Goal: Task Accomplishment & Management: Use online tool/utility

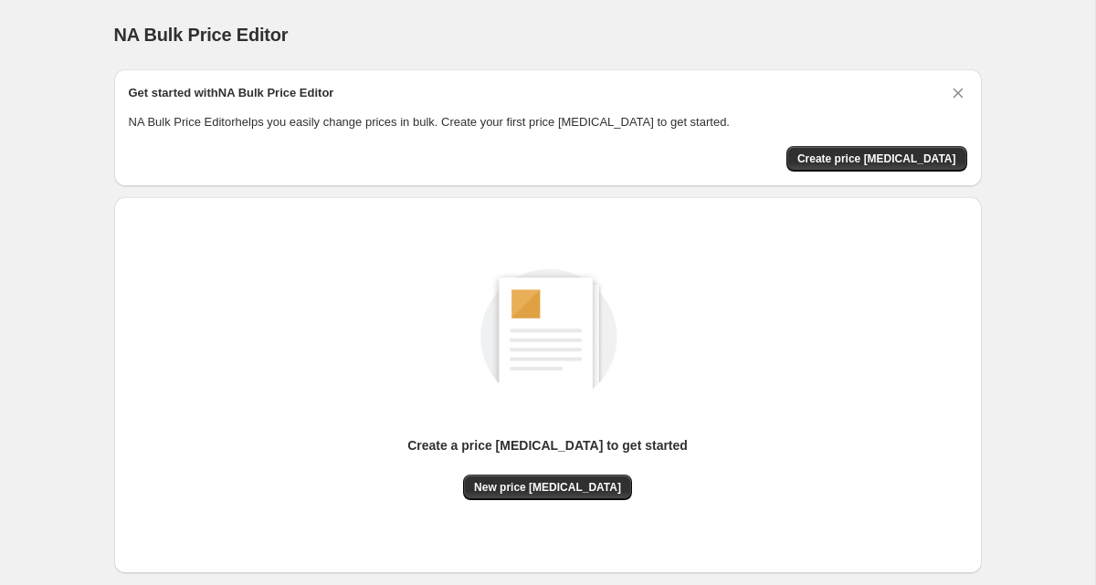
scroll to position [45, 0]
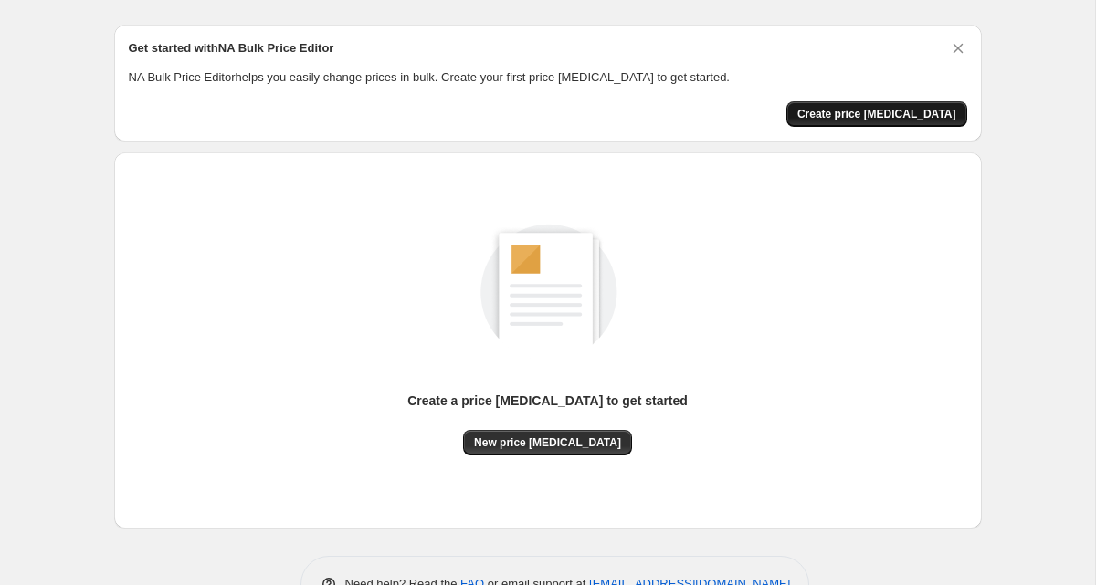
click at [852, 111] on span "Create price [MEDICAL_DATA]" at bounding box center [876, 114] width 159 height 15
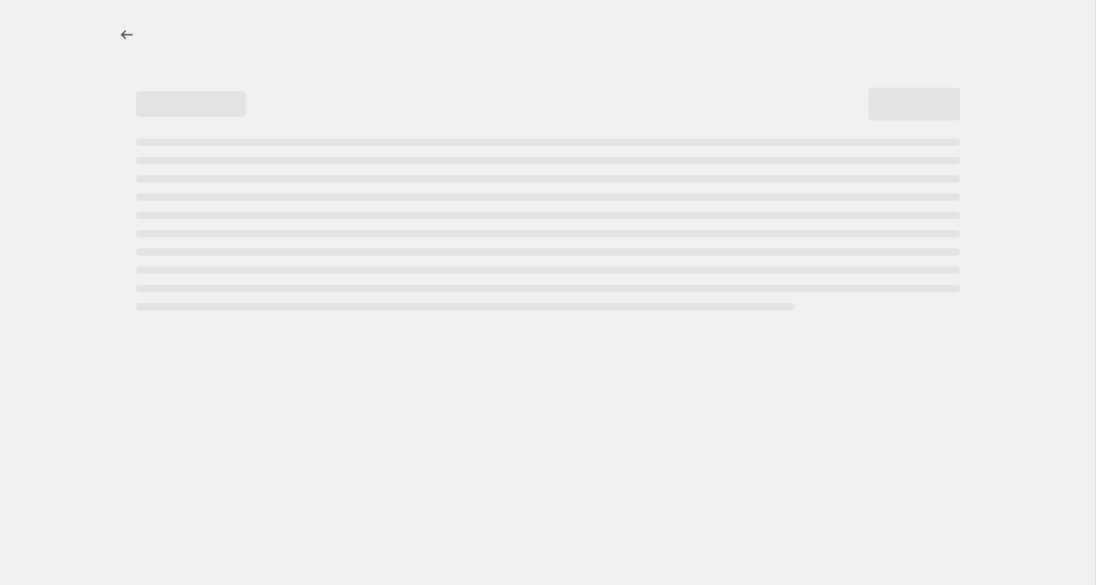
select select "percentage"
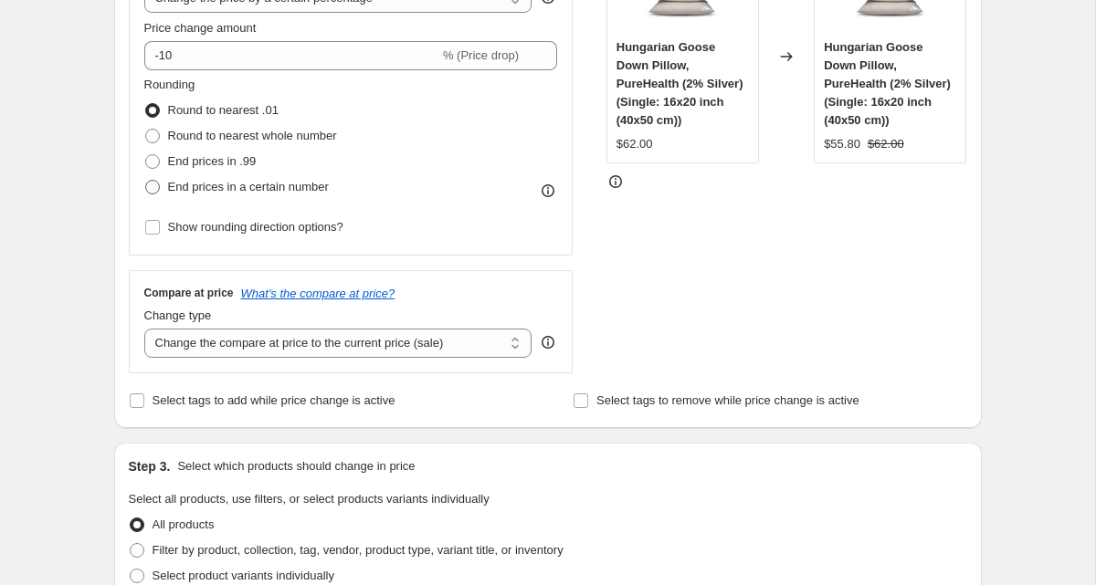
scroll to position [414, 0]
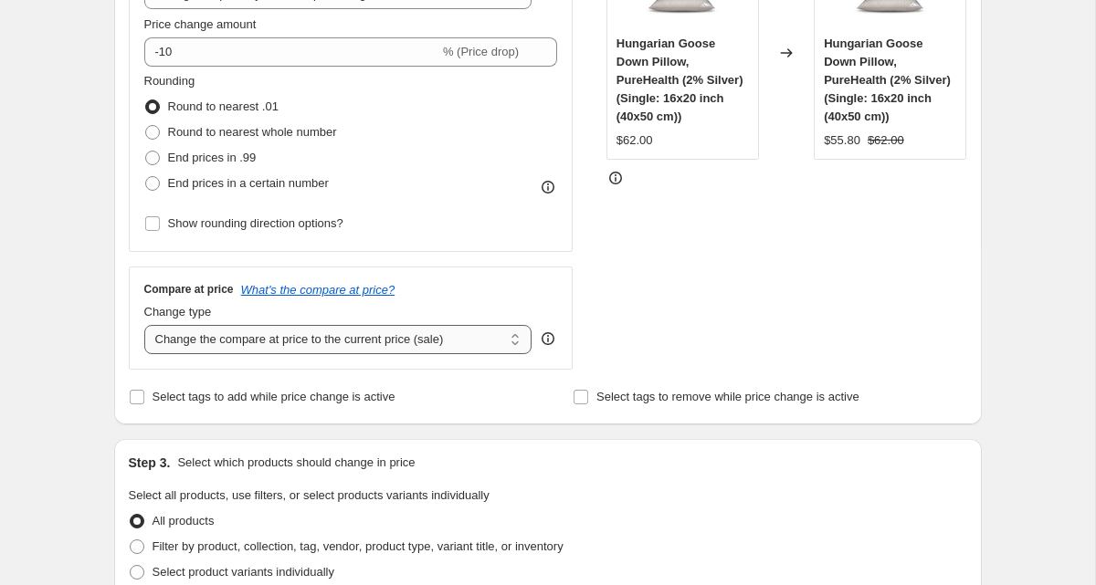
click at [193, 347] on select "Change the compare at price to the current price (sale) Change the compare at p…" at bounding box center [338, 339] width 388 height 29
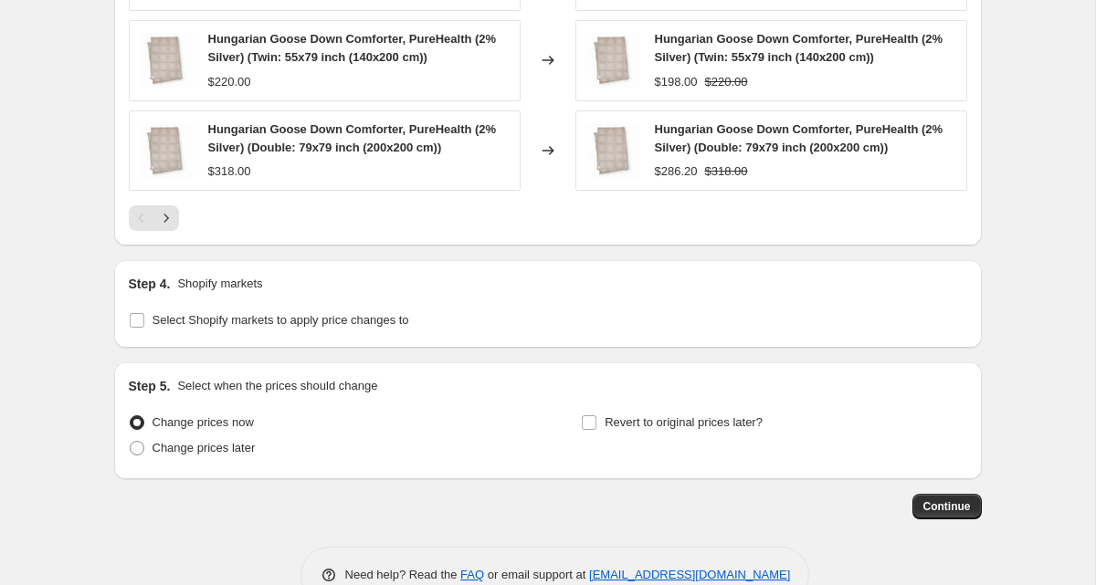
scroll to position [1327, 0]
click at [163, 320] on span "Select Shopify markets to apply price changes to" at bounding box center [281, 319] width 257 height 14
click at [144, 320] on input "Select Shopify markets to apply price changes to" at bounding box center [137, 319] width 15 height 15
checkbox input "true"
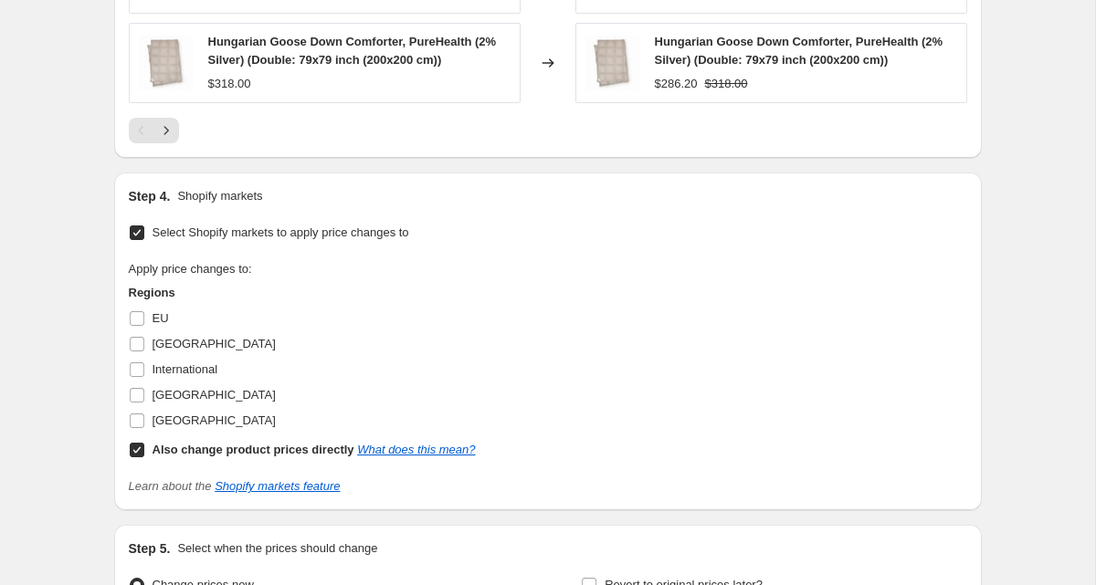
scroll to position [1421, 0]
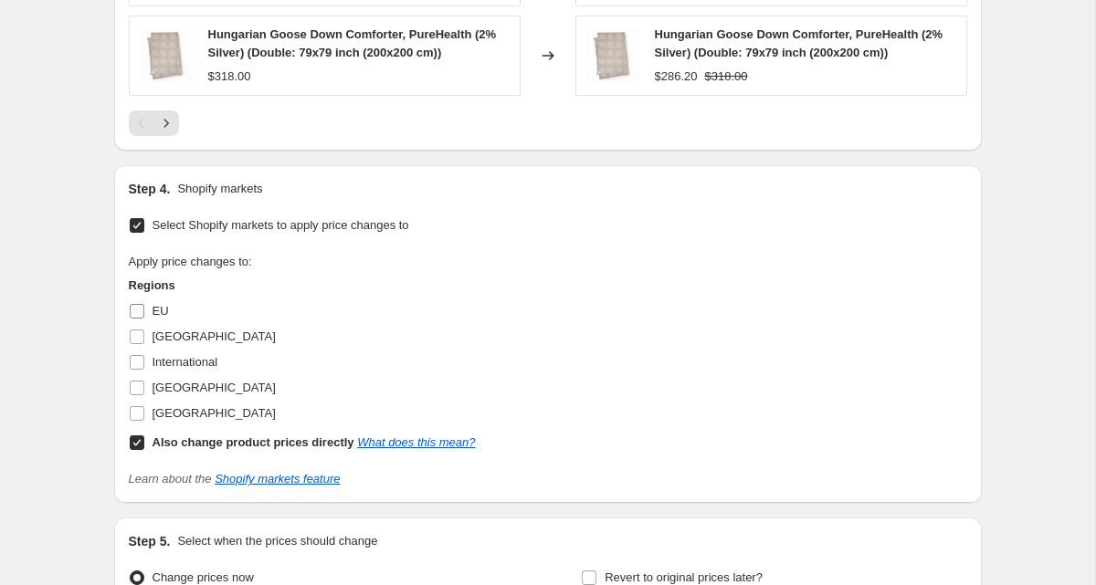
click at [133, 318] on input "EU" at bounding box center [137, 311] width 15 height 15
checkbox input "true"
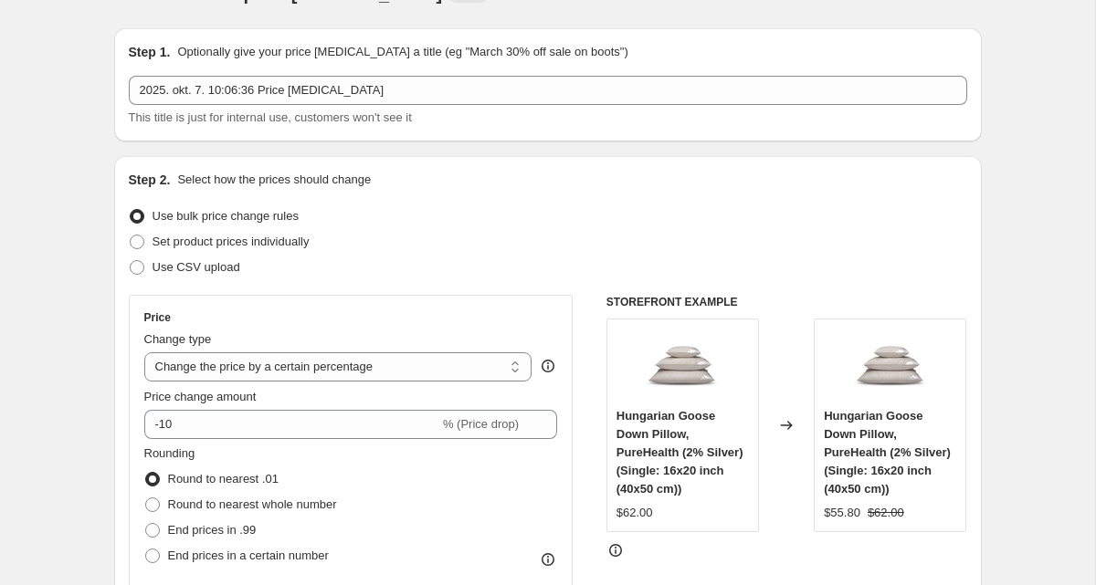
scroll to position [0, 0]
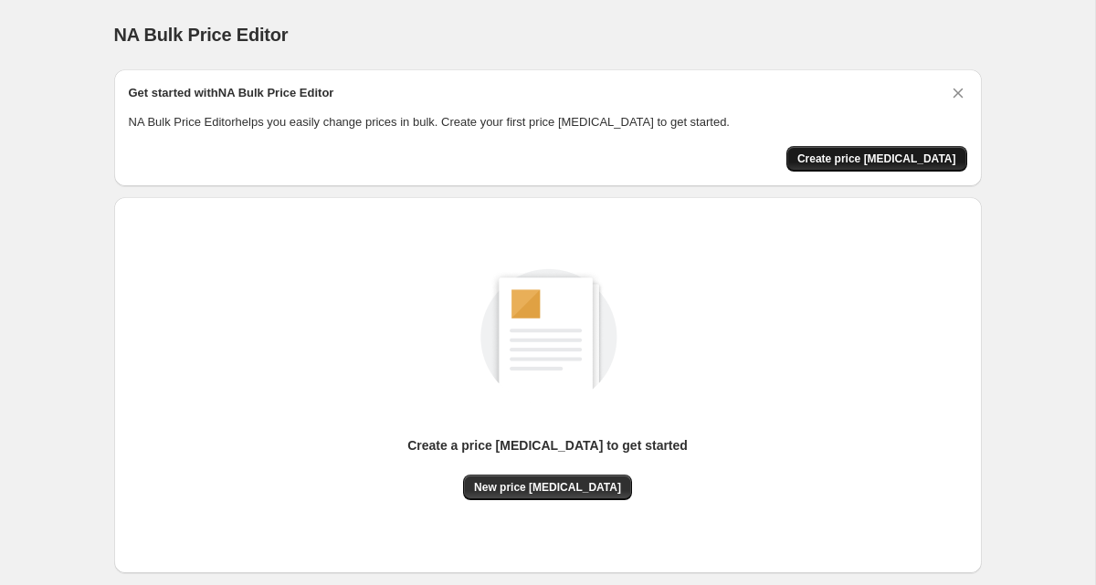
click at [859, 169] on button "Create price [MEDICAL_DATA]" at bounding box center [876, 159] width 181 height 26
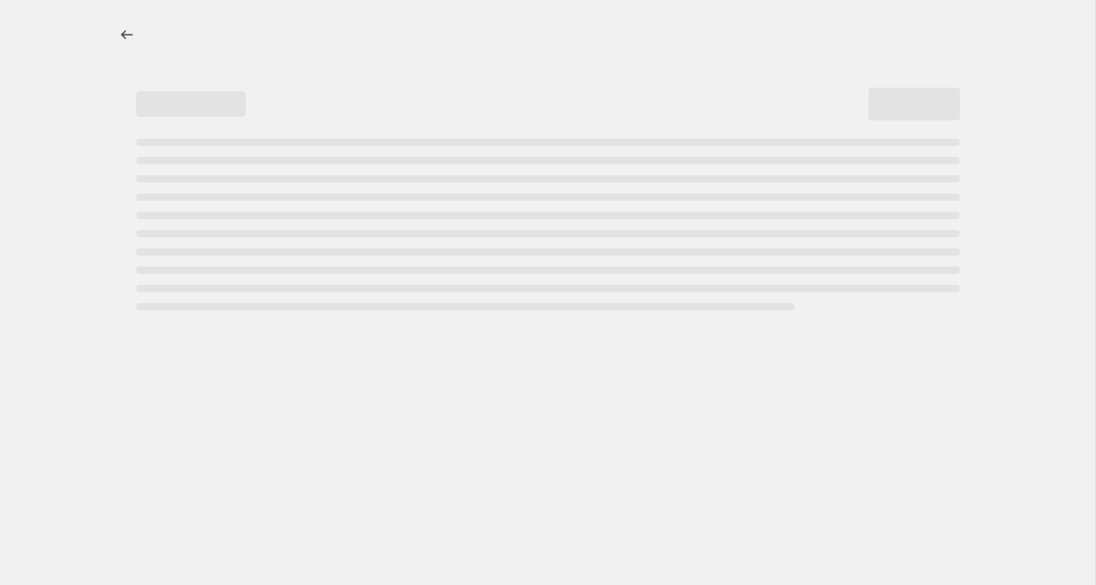
select select "percentage"
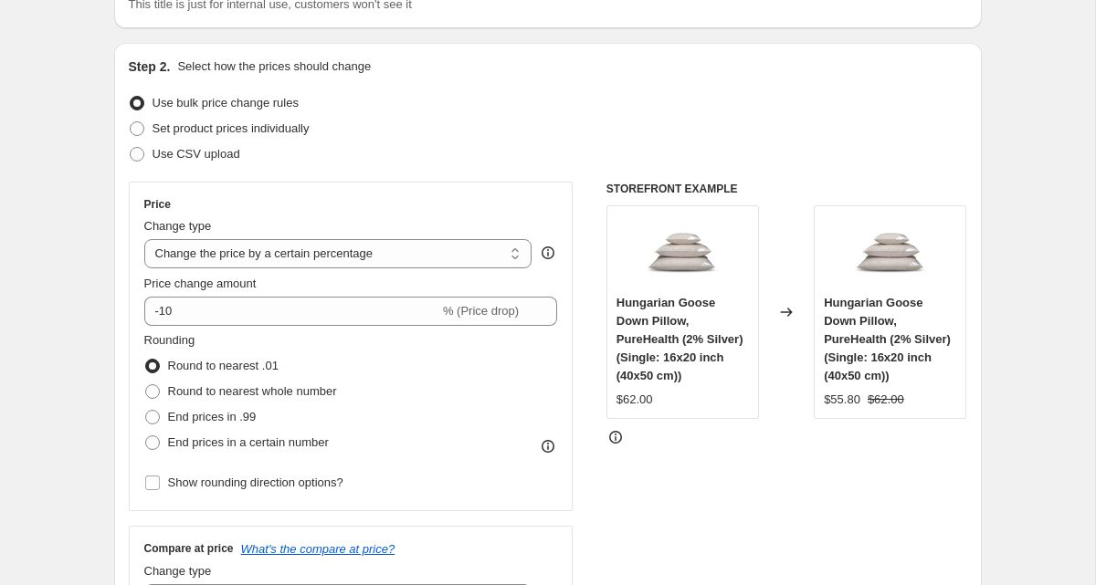
scroll to position [181, 0]
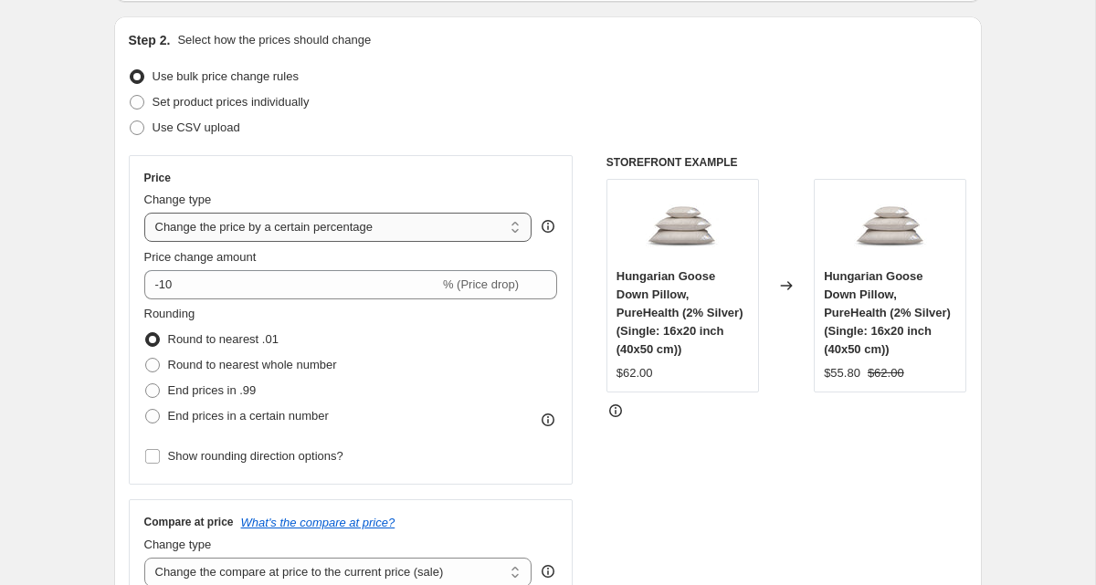
click at [205, 225] on select "Change the price to a certain amount Change the price by a certain amount Chang…" at bounding box center [338, 227] width 388 height 29
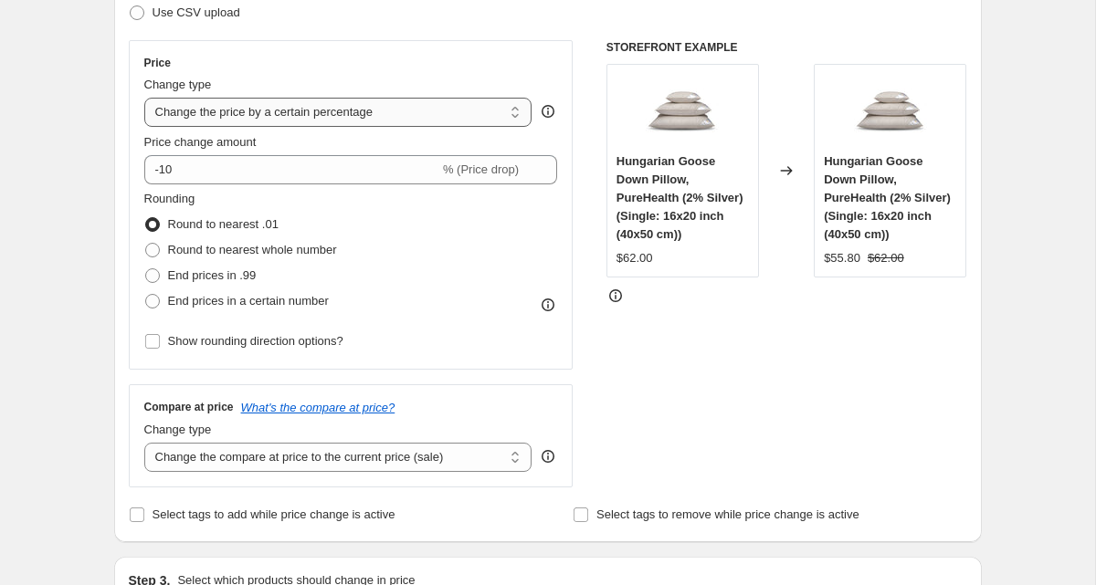
scroll to position [316, 0]
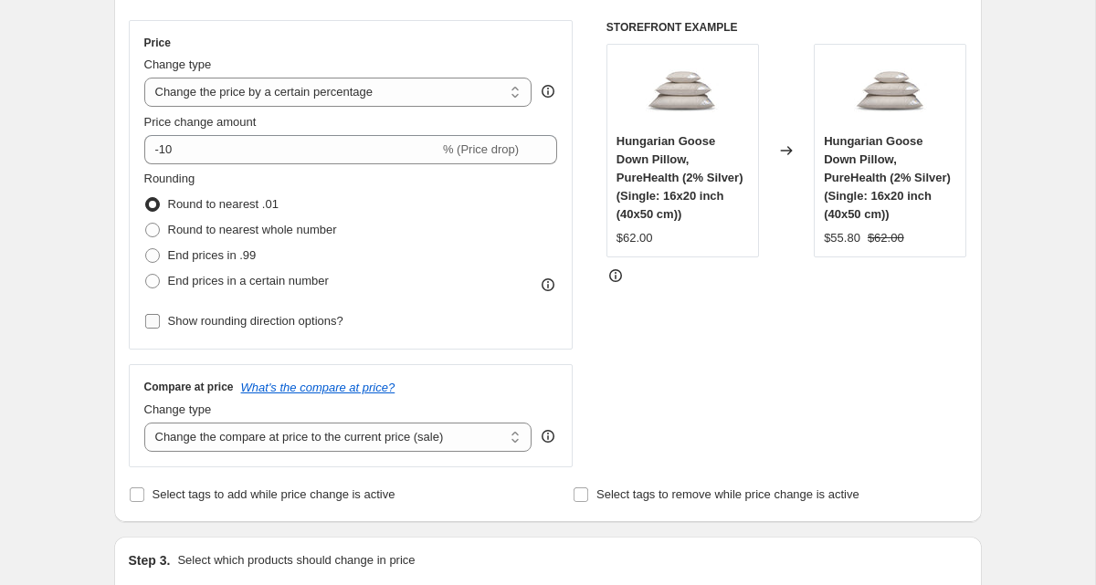
click at [195, 322] on span "Show rounding direction options?" at bounding box center [255, 321] width 175 height 14
click at [160, 322] on input "Show rounding direction options?" at bounding box center [152, 321] width 15 height 15
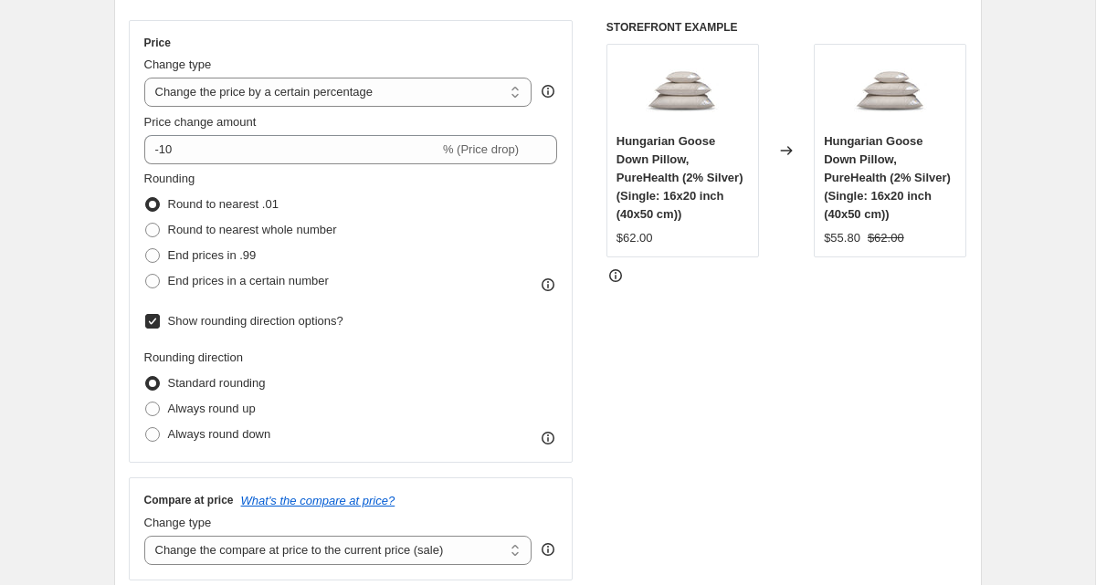
click at [195, 321] on span "Show rounding direction options?" at bounding box center [255, 321] width 175 height 14
click at [160, 321] on input "Show rounding direction options?" at bounding box center [152, 321] width 15 height 15
checkbox input "false"
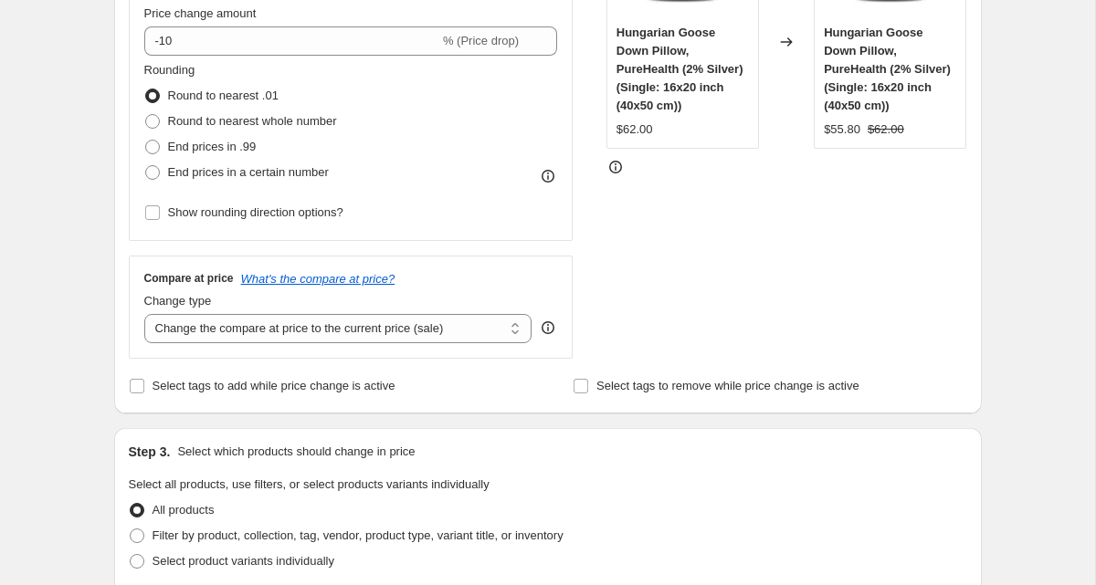
scroll to position [107, 0]
